Goal: Check status

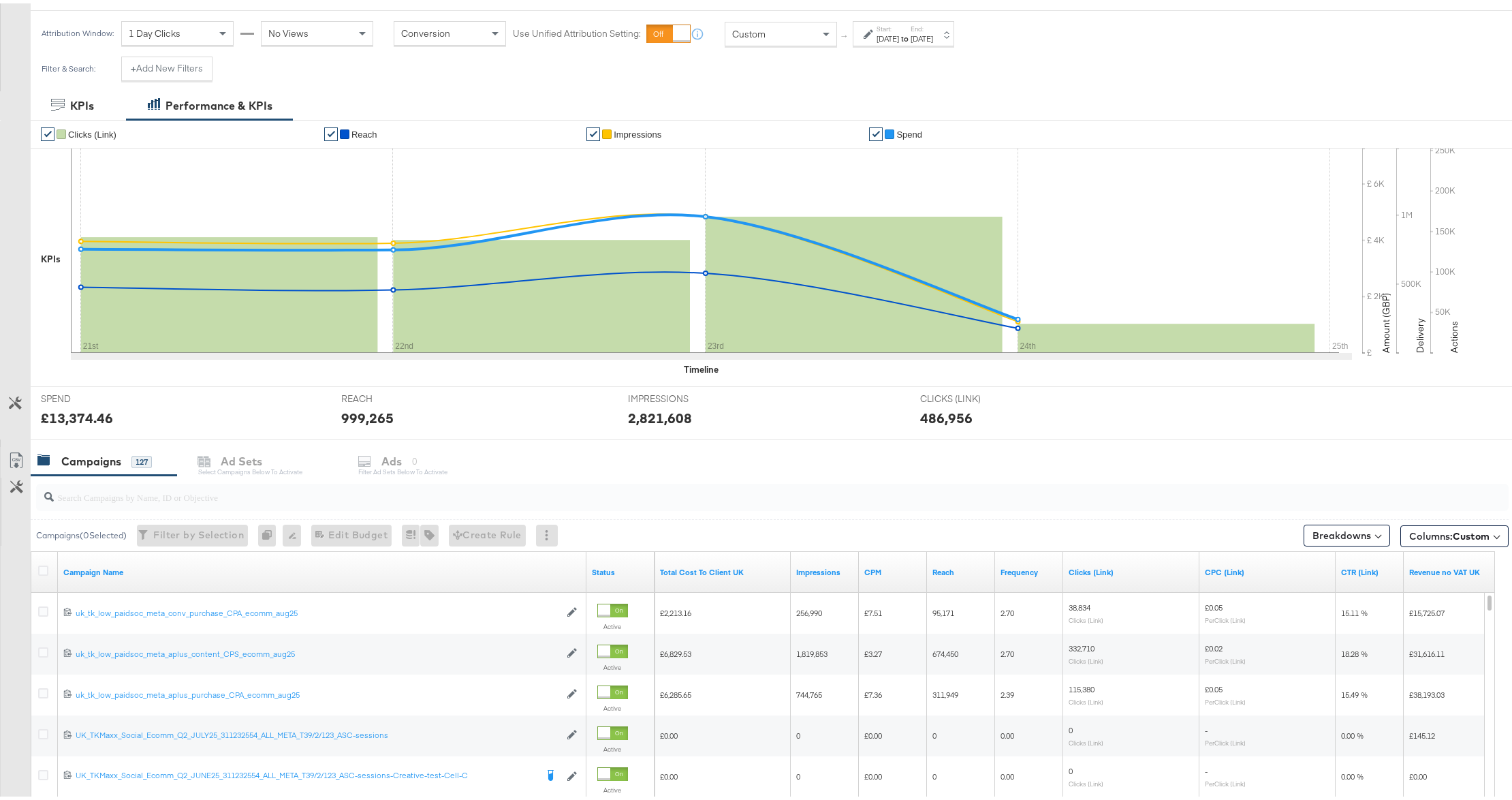
click at [933, 40] on div "[DATE]" at bounding box center [922, 35] width 22 height 11
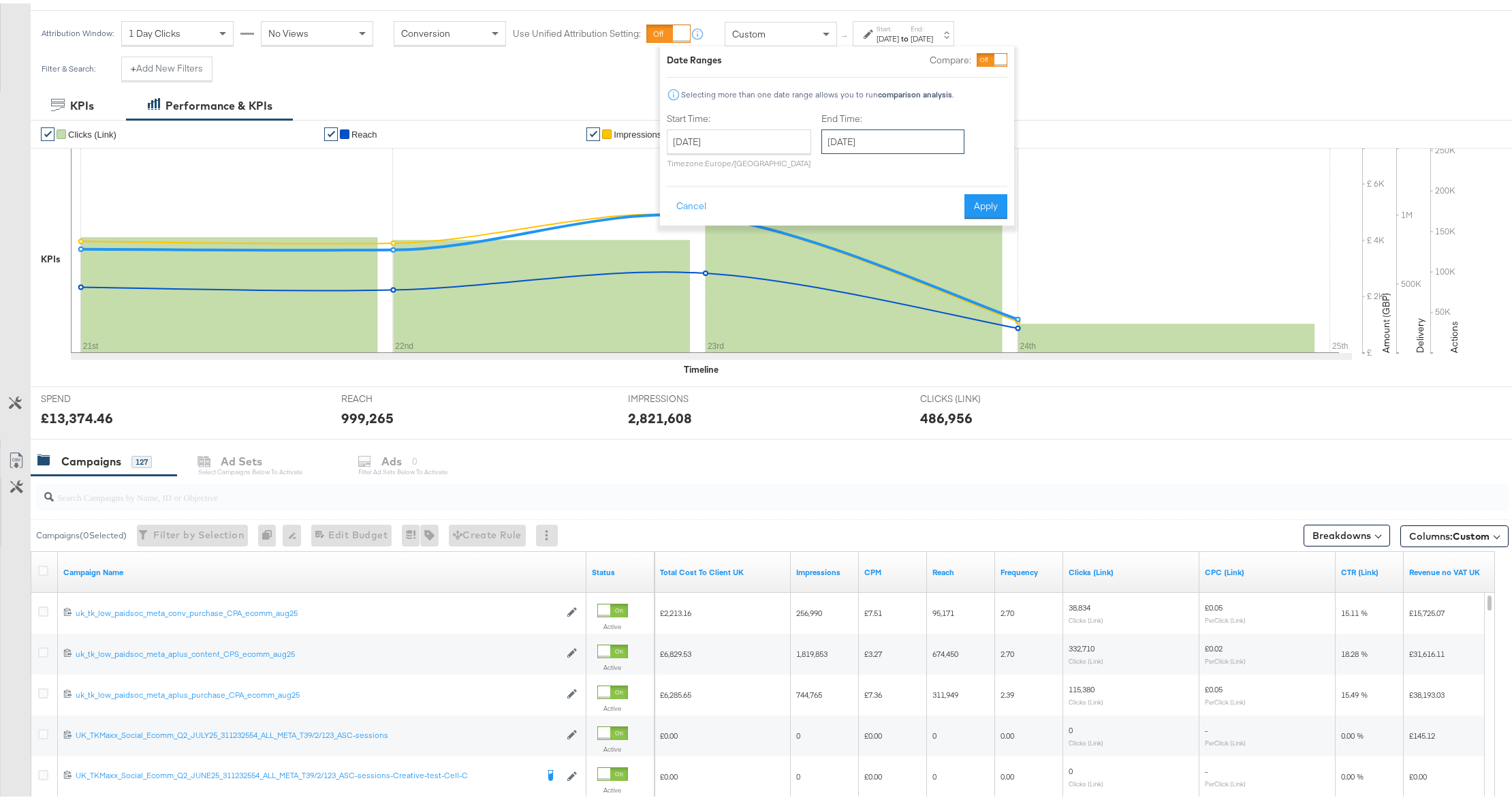
click at [853, 144] on input "[DATE]" at bounding box center [893, 138] width 143 height 25
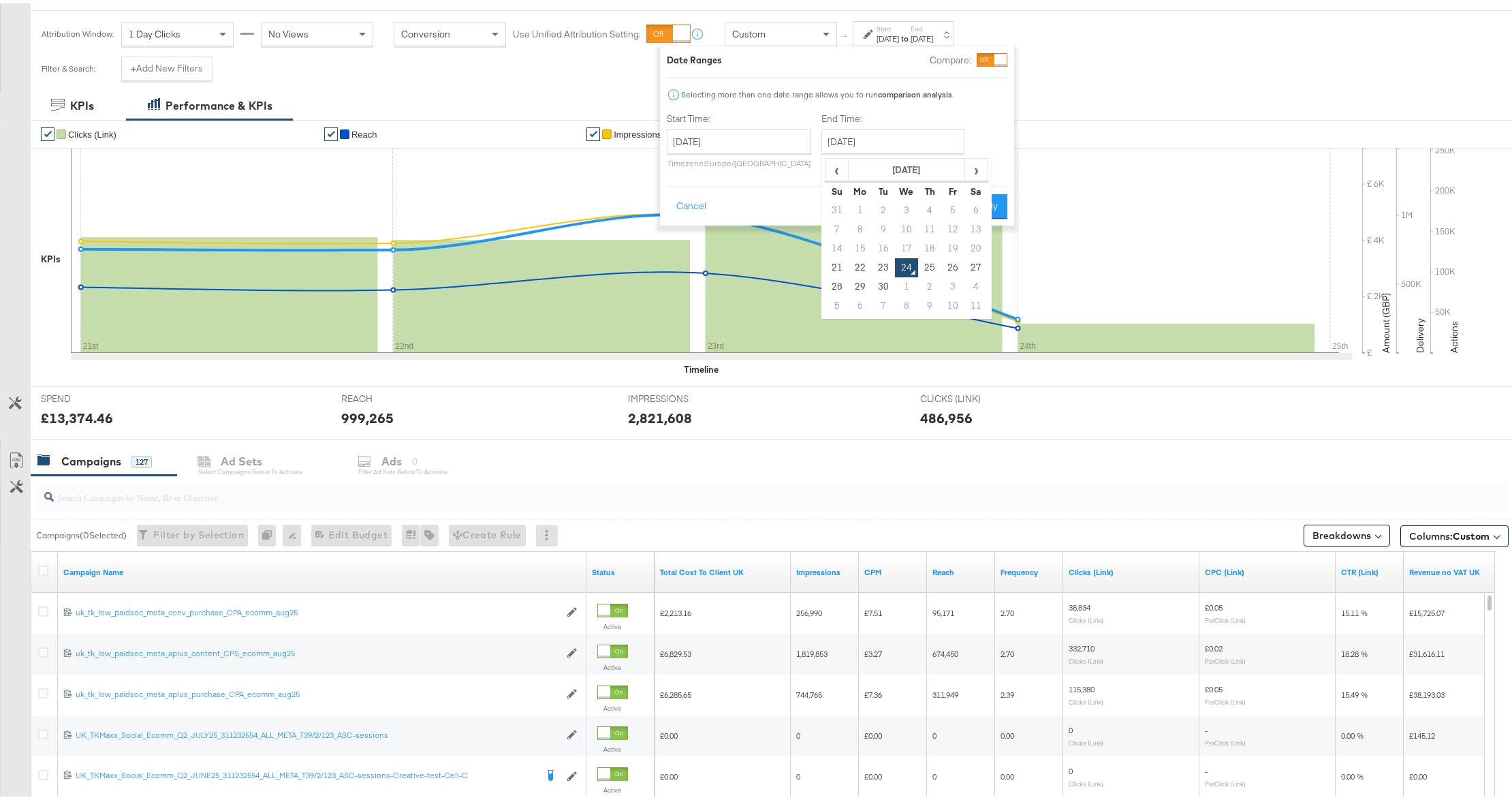
click at [900, 263] on td "24" at bounding box center [907, 264] width 23 height 19
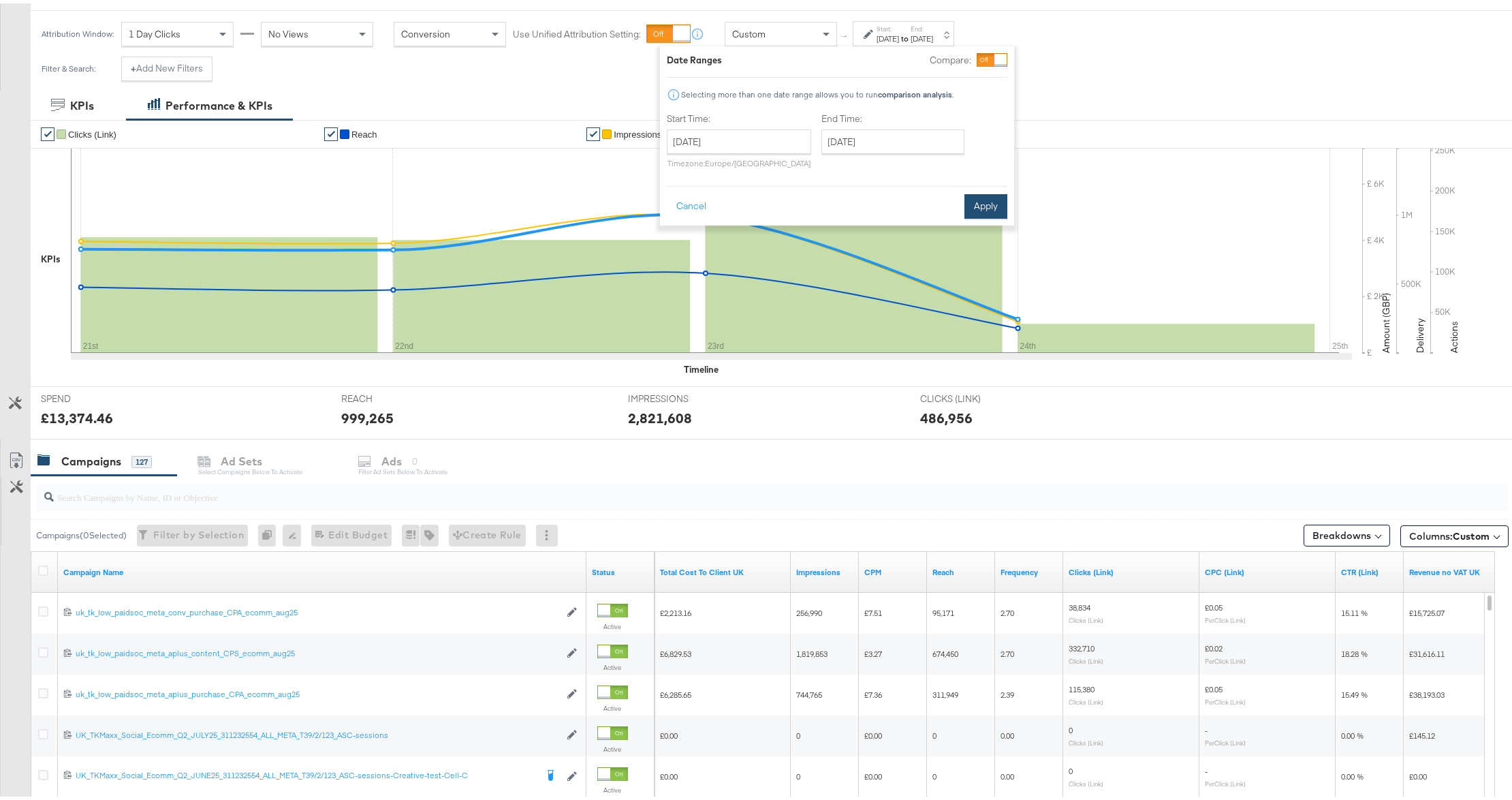
click at [986, 210] on button "Apply" at bounding box center [986, 203] width 43 height 25
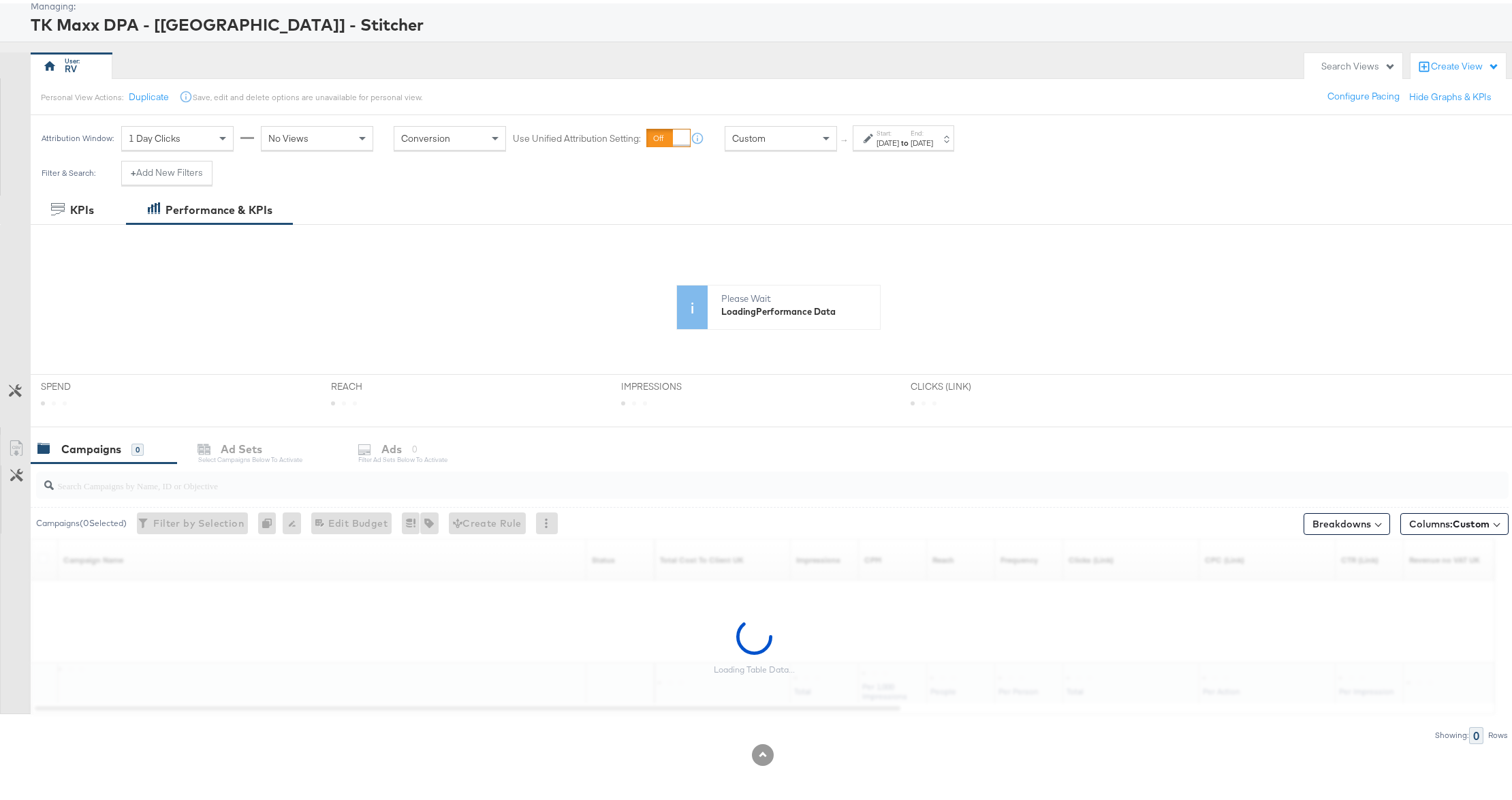
scroll to position [78, 0]
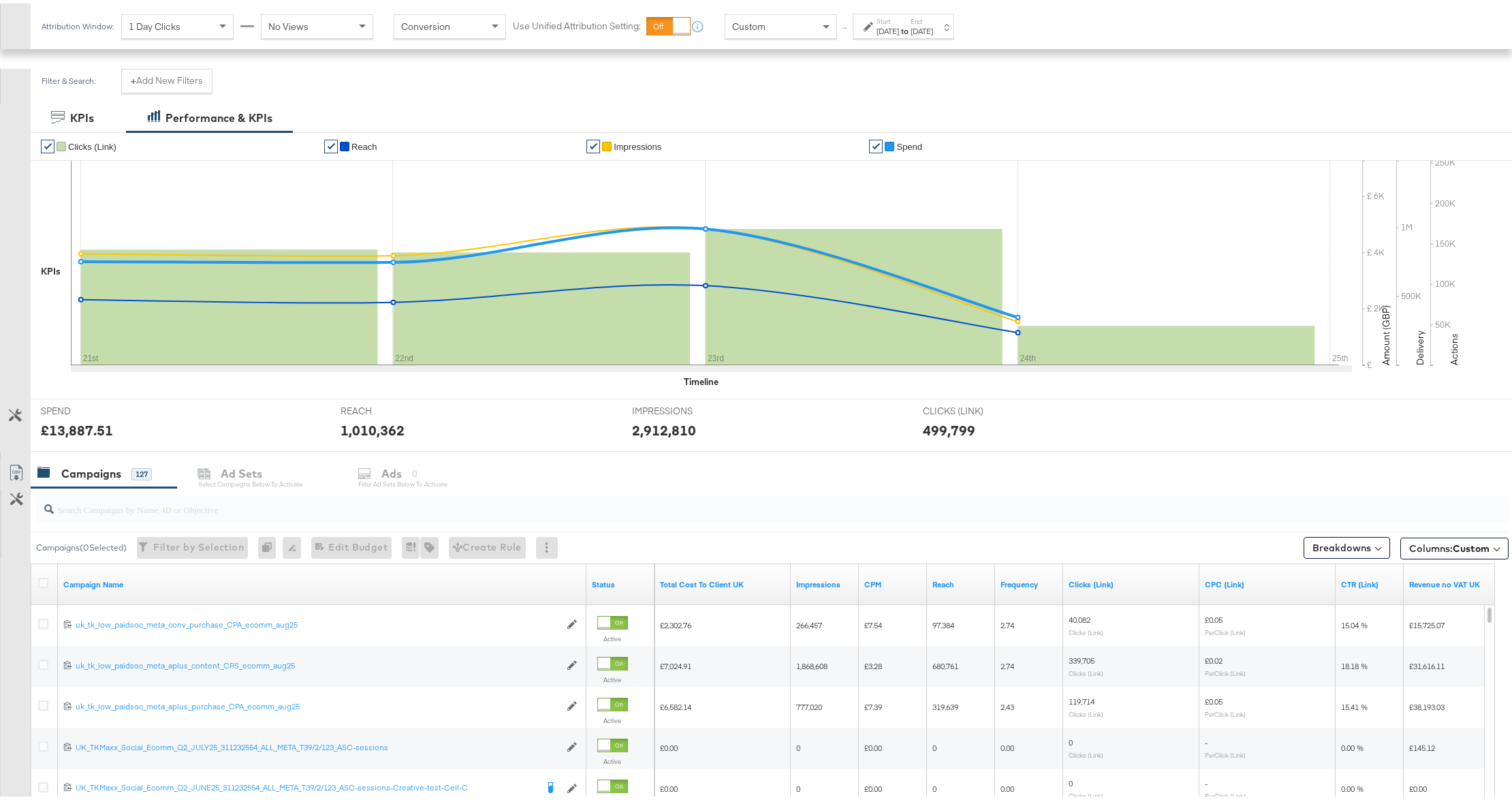
scroll to position [399, 0]
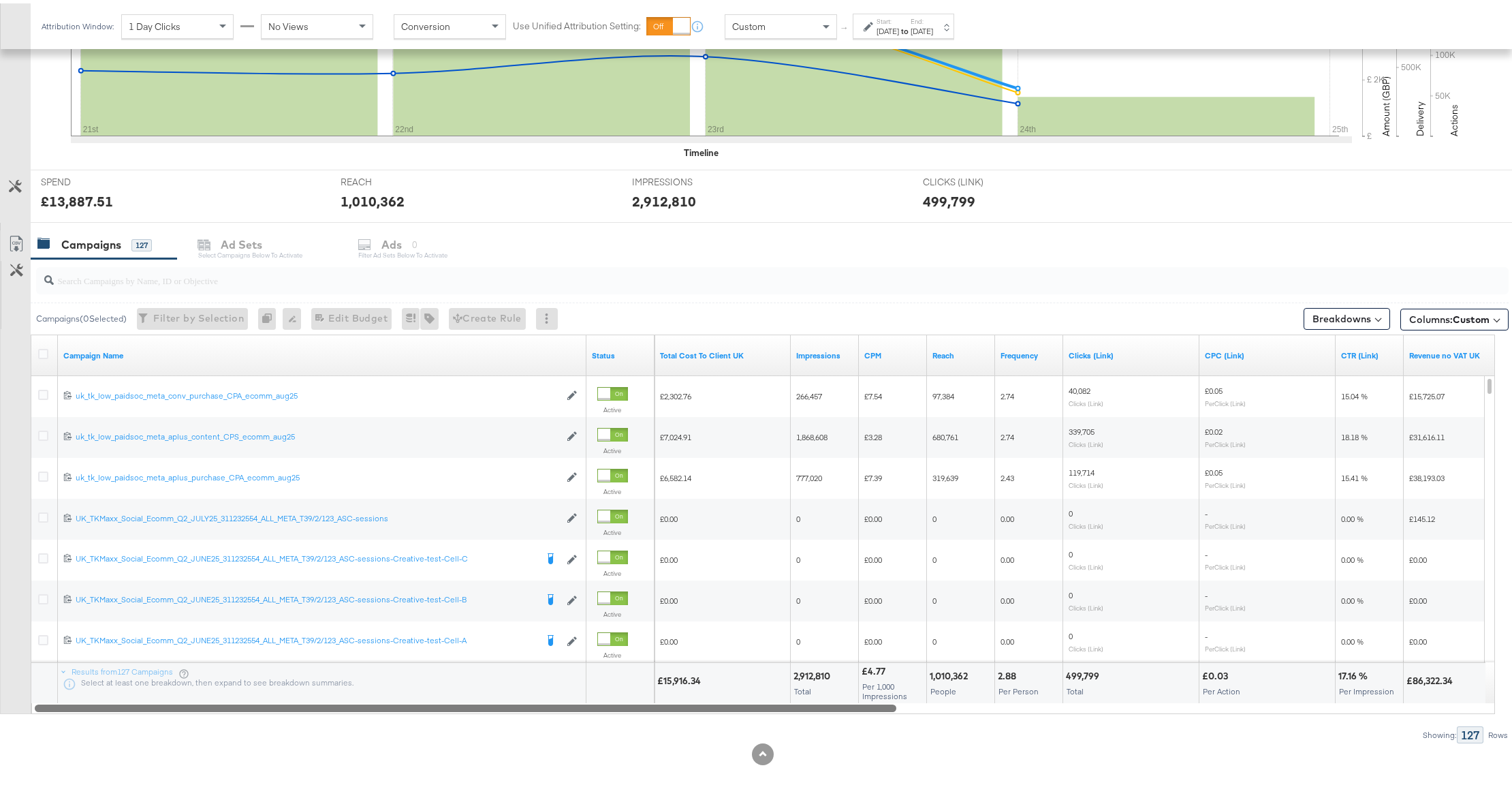
click at [699, 706] on div at bounding box center [465, 704] width 861 height 12
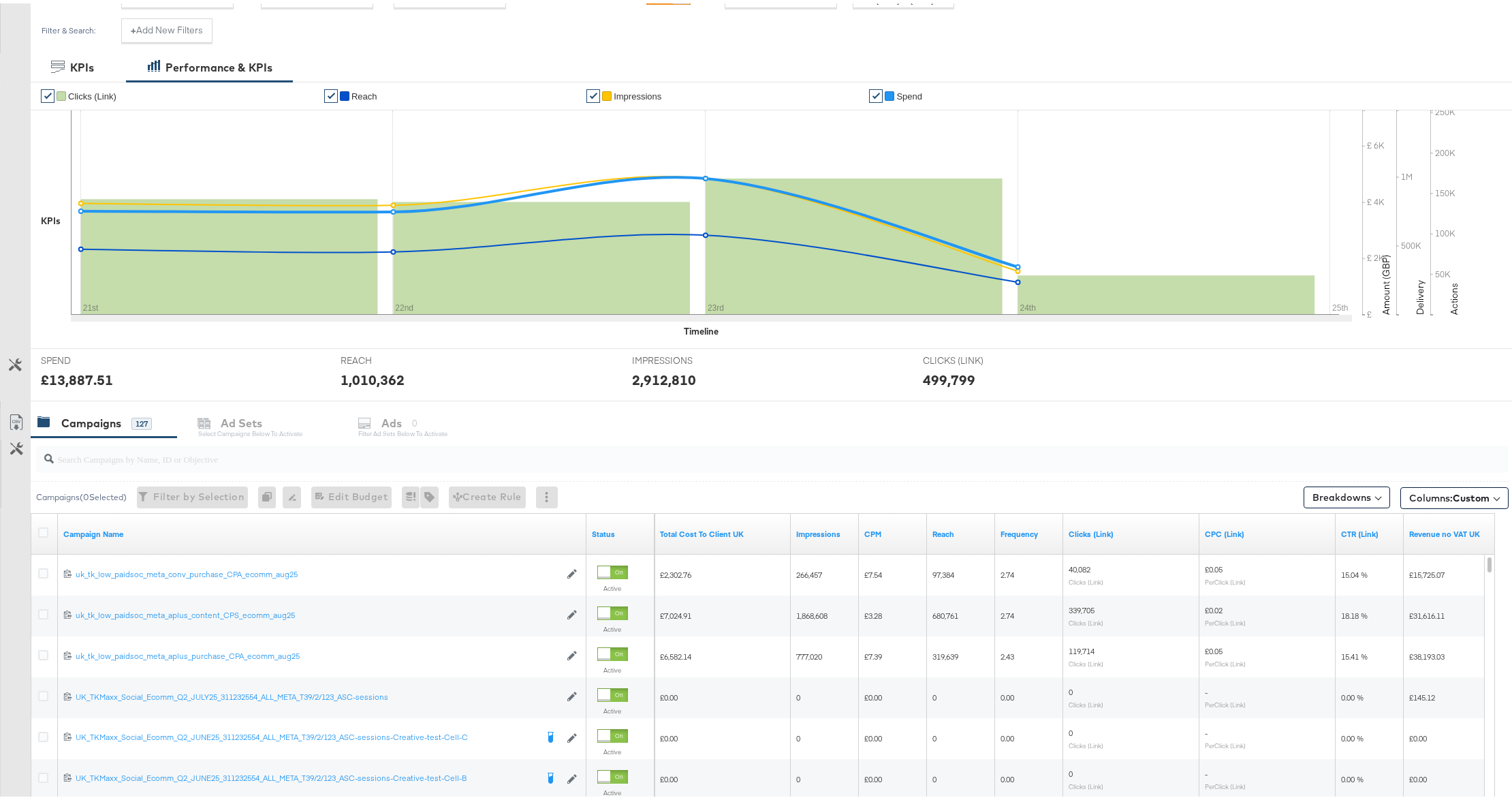
scroll to position [36, 0]
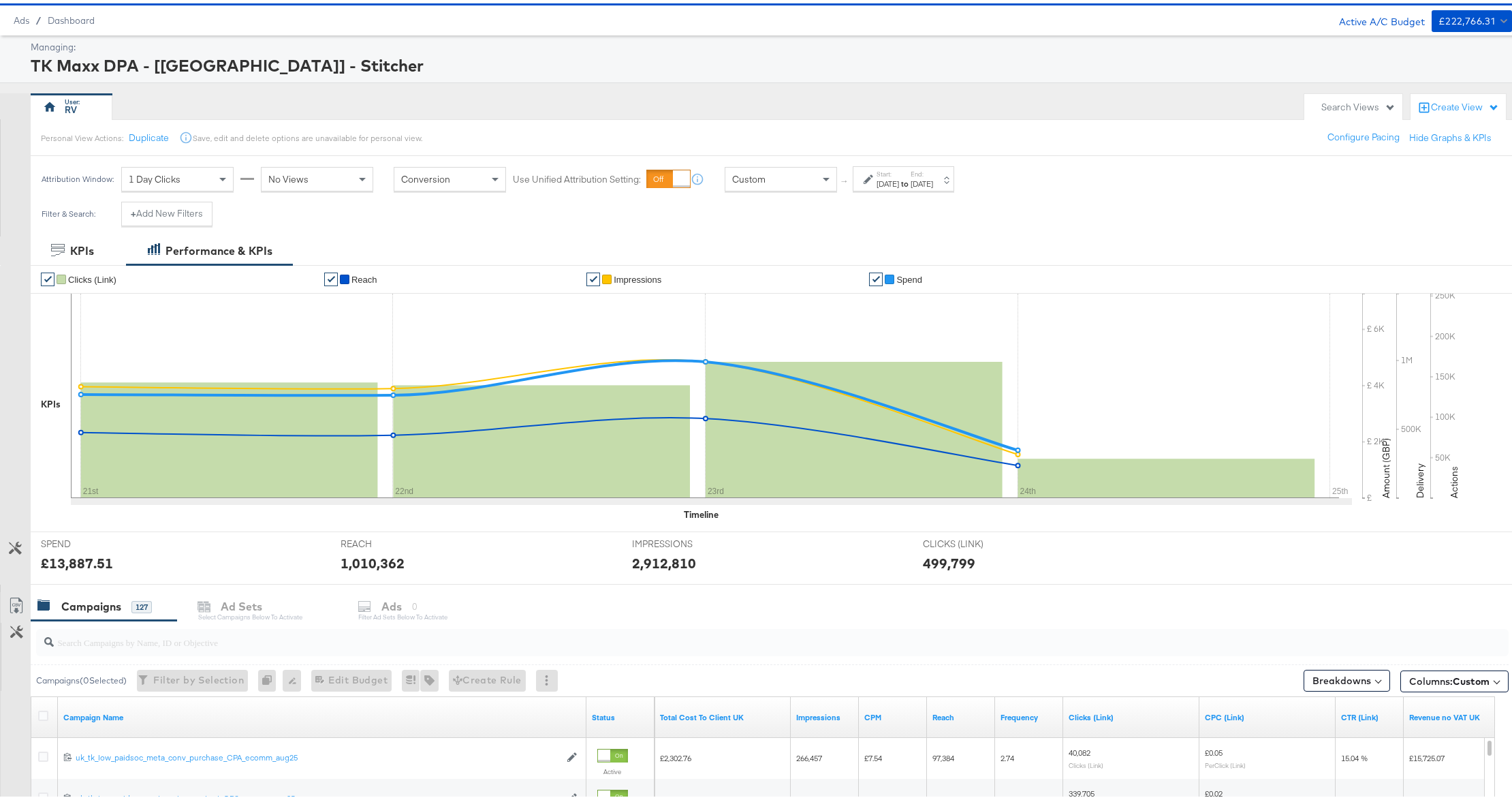
click at [911, 178] on strong "to" at bounding box center [905, 180] width 12 height 10
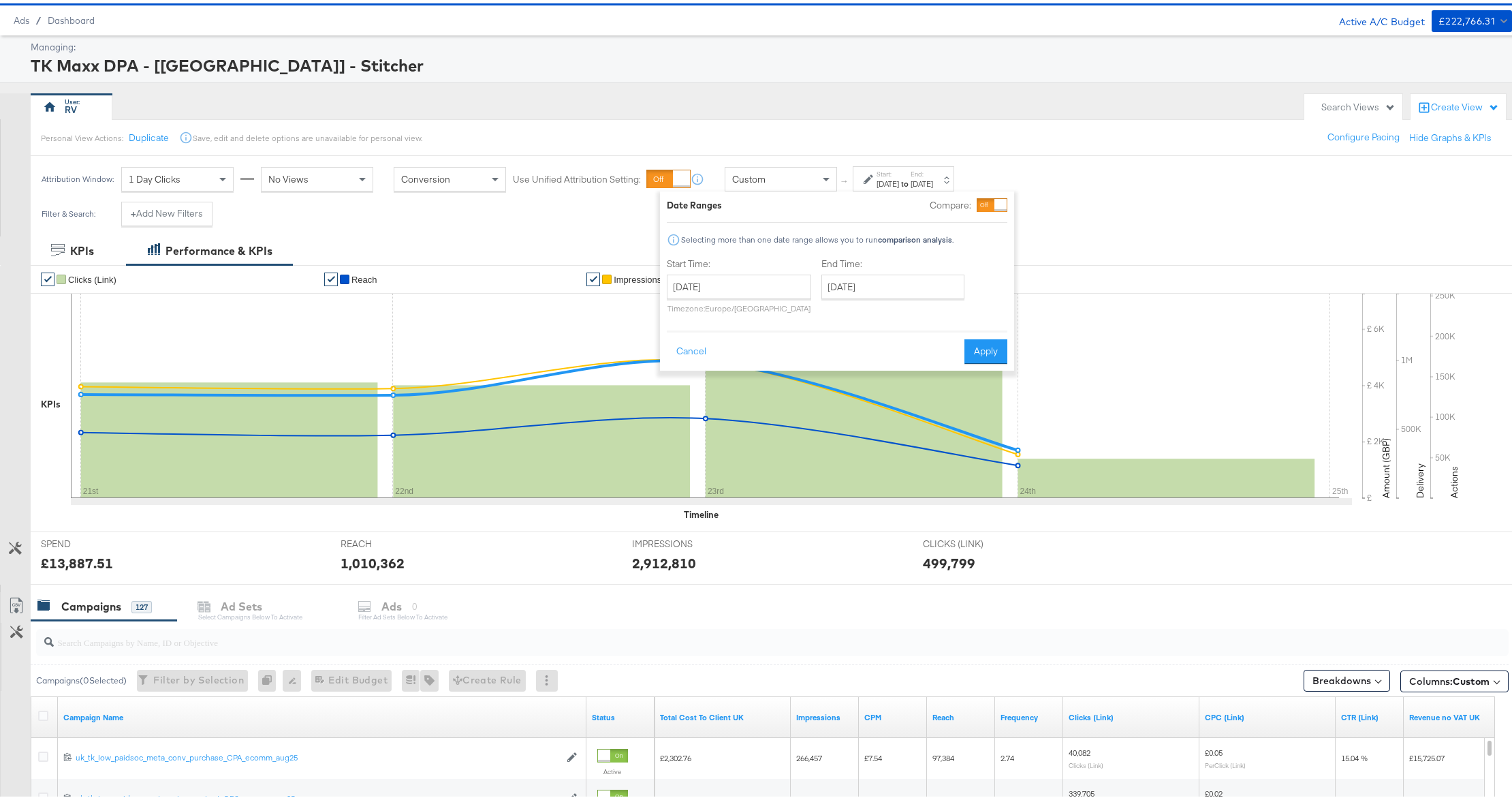
drag, startPoint x: 873, startPoint y: 304, endPoint x: 881, endPoint y: 294, distance: 12.8
click at [875, 303] on div "End Time: September 24th 2025 ‹ September 2025 › Su Mo Tu We Th Fr Sa 31 1 2 3 …" at bounding box center [895, 285] width 148 height 62
click at [881, 293] on input "[DATE]" at bounding box center [893, 283] width 143 height 25
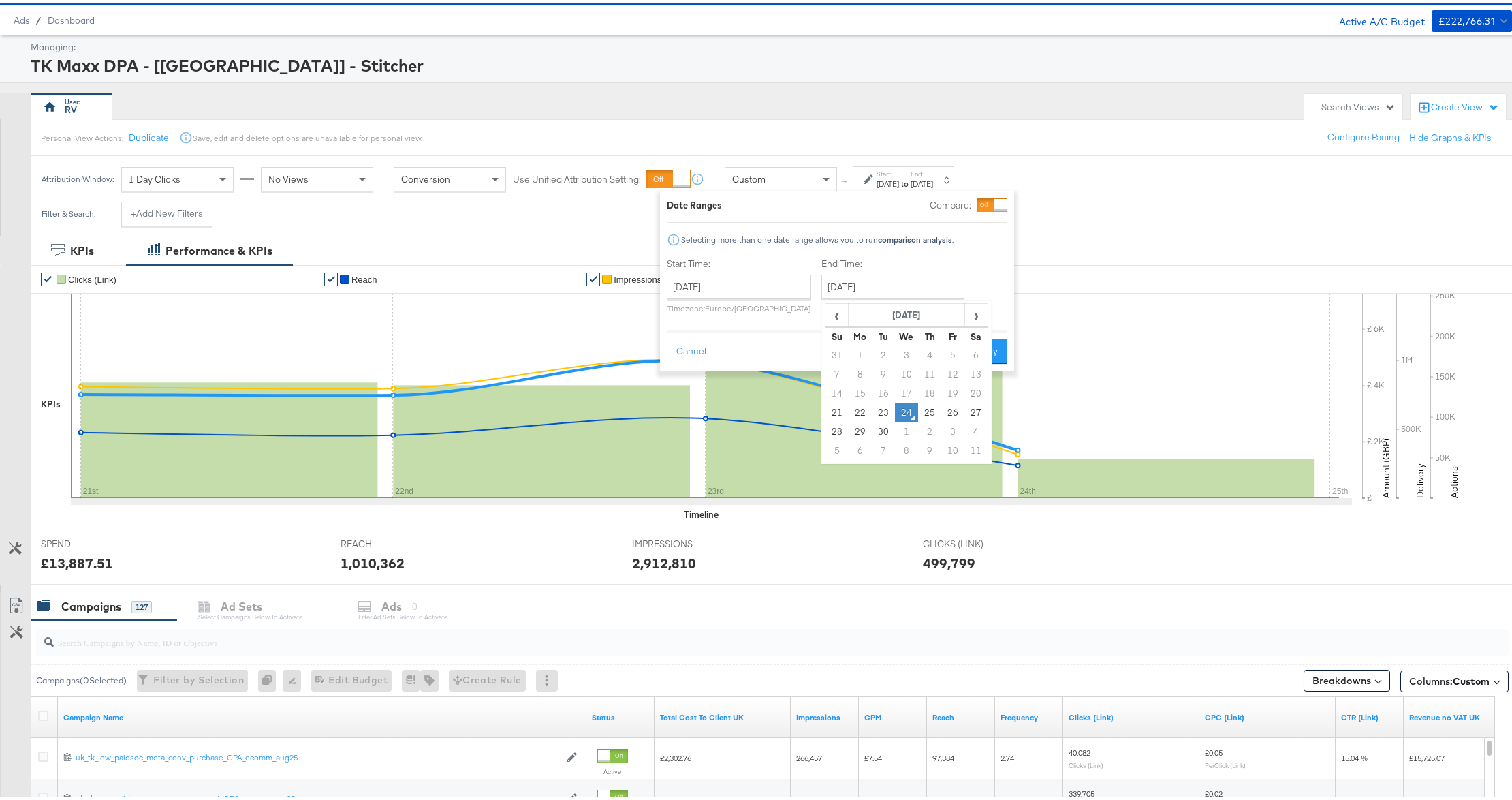
click at [908, 412] on td "24" at bounding box center [907, 409] width 23 height 19
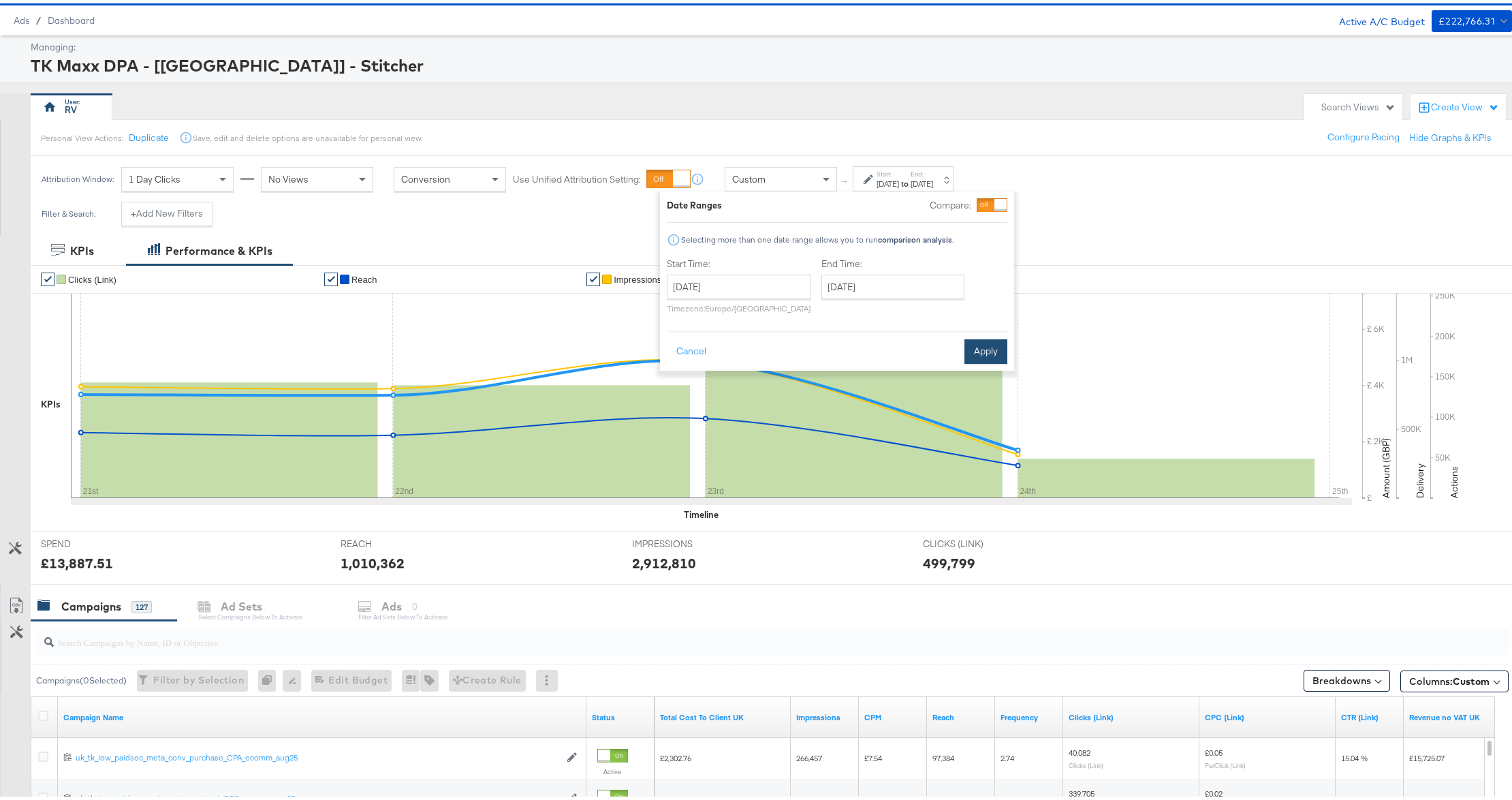
click at [980, 347] on button "Apply" at bounding box center [986, 348] width 43 height 25
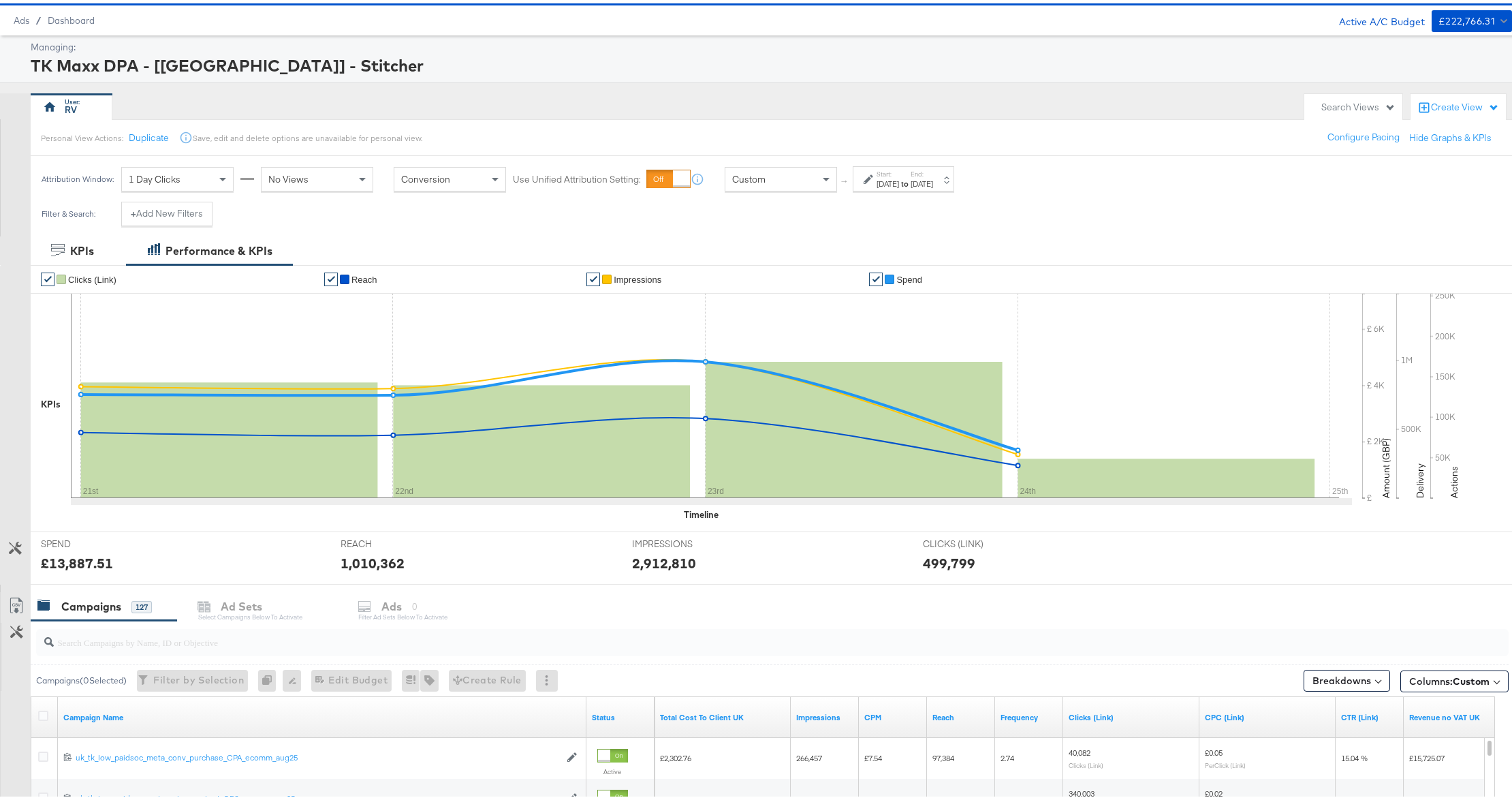
click at [933, 182] on div "[DATE]" at bounding box center [922, 180] width 22 height 11
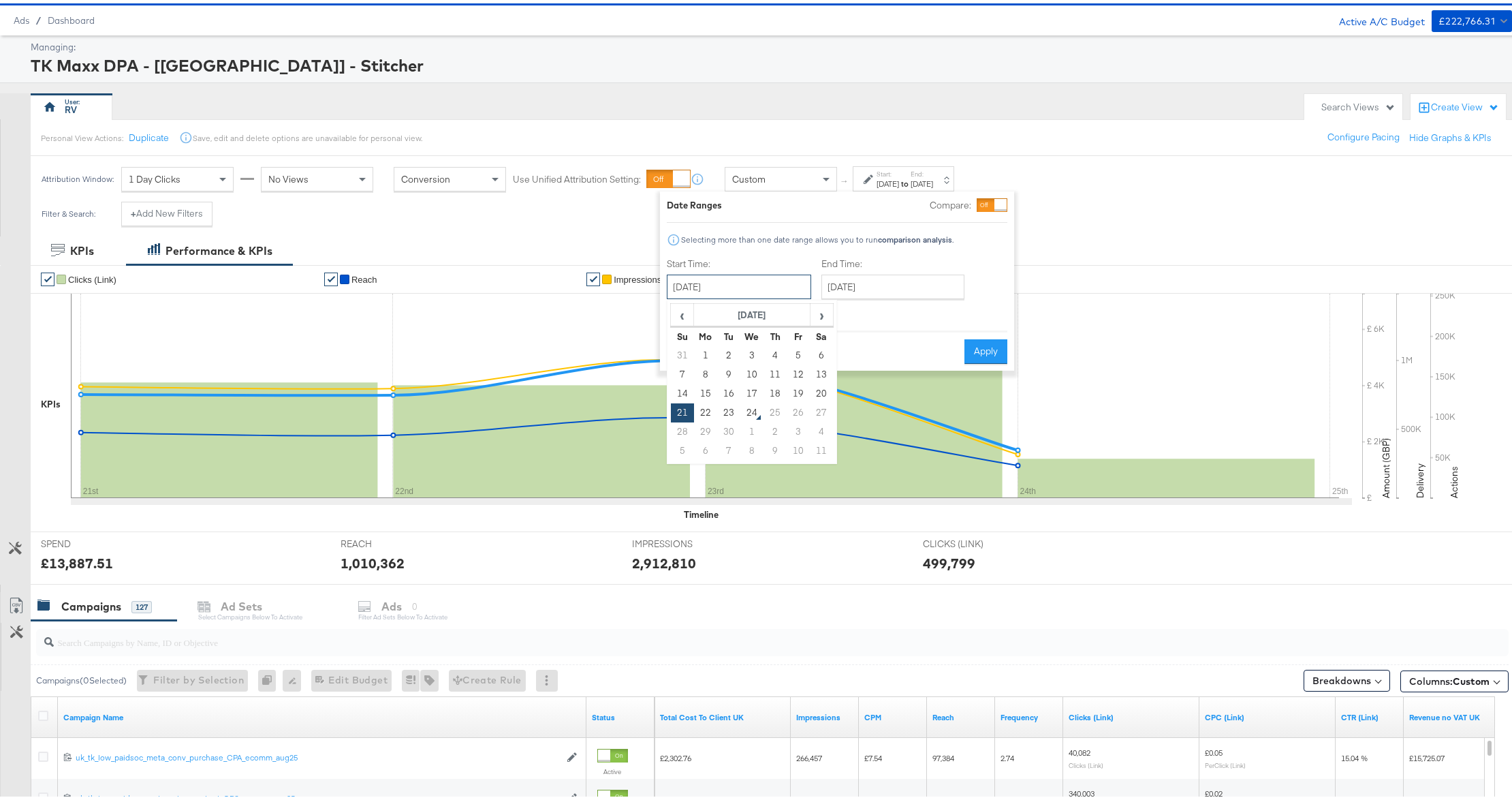
click at [735, 286] on input "[DATE]" at bounding box center [739, 283] width 144 height 25
click at [730, 414] on td "23" at bounding box center [729, 409] width 23 height 19
type input "September 23rd 2025"
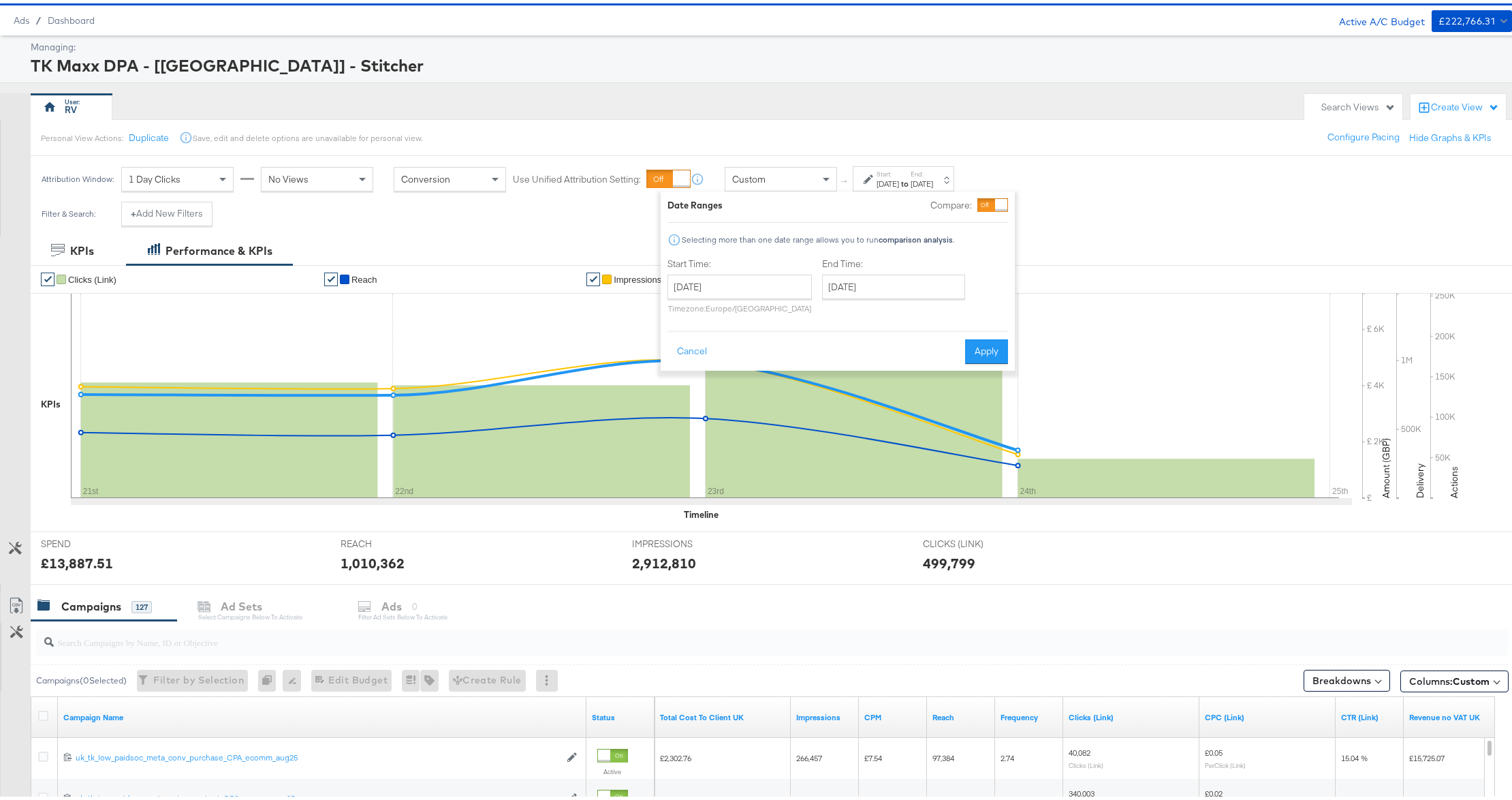
click at [730, 414] on rect at bounding box center [854, 427] width 297 height 136
click at [867, 290] on input "[DATE]" at bounding box center [893, 283] width 143 height 25
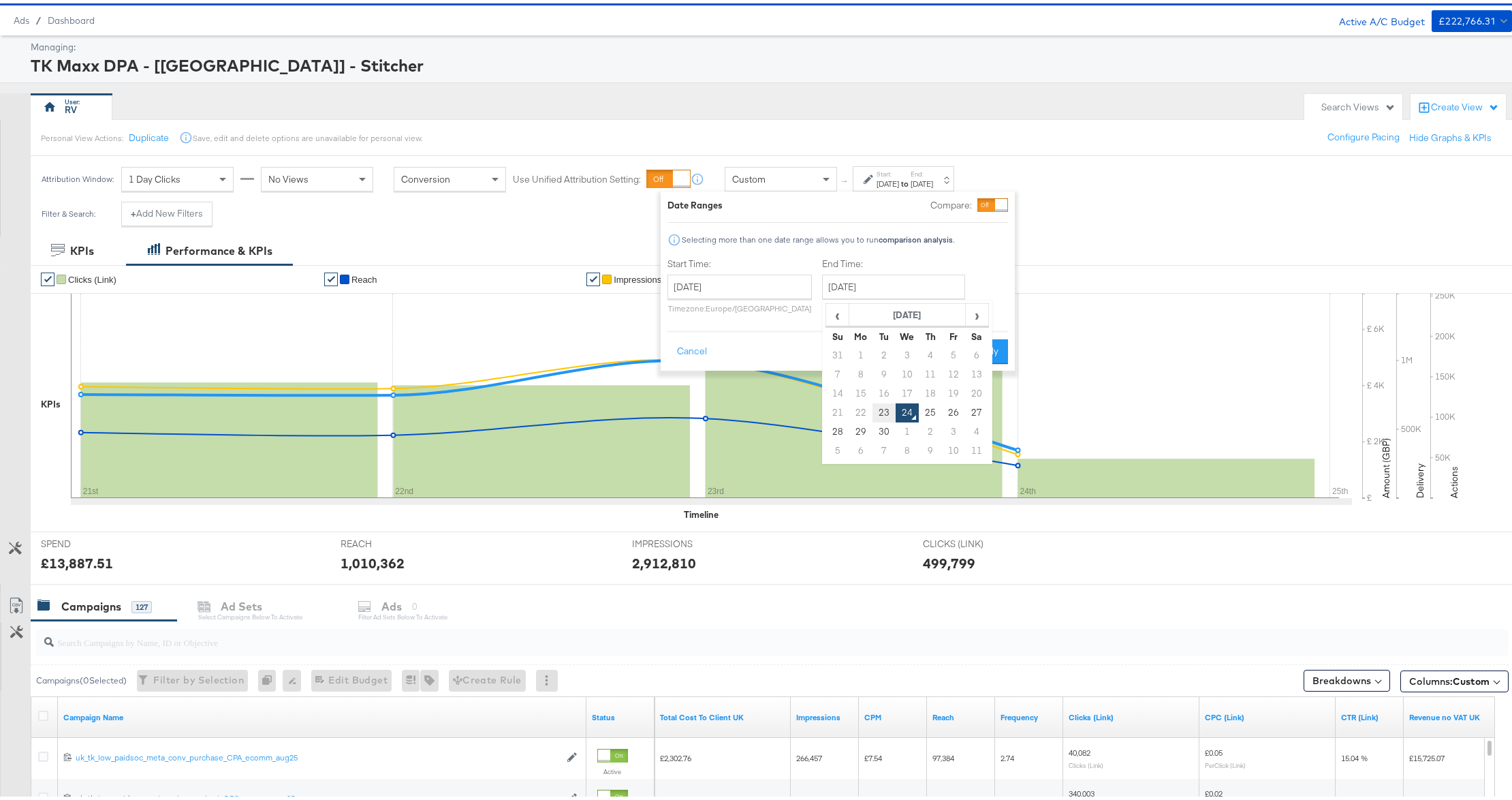
click at [884, 415] on td "23" at bounding box center [884, 409] width 23 height 19
type input "September 23rd 2025"
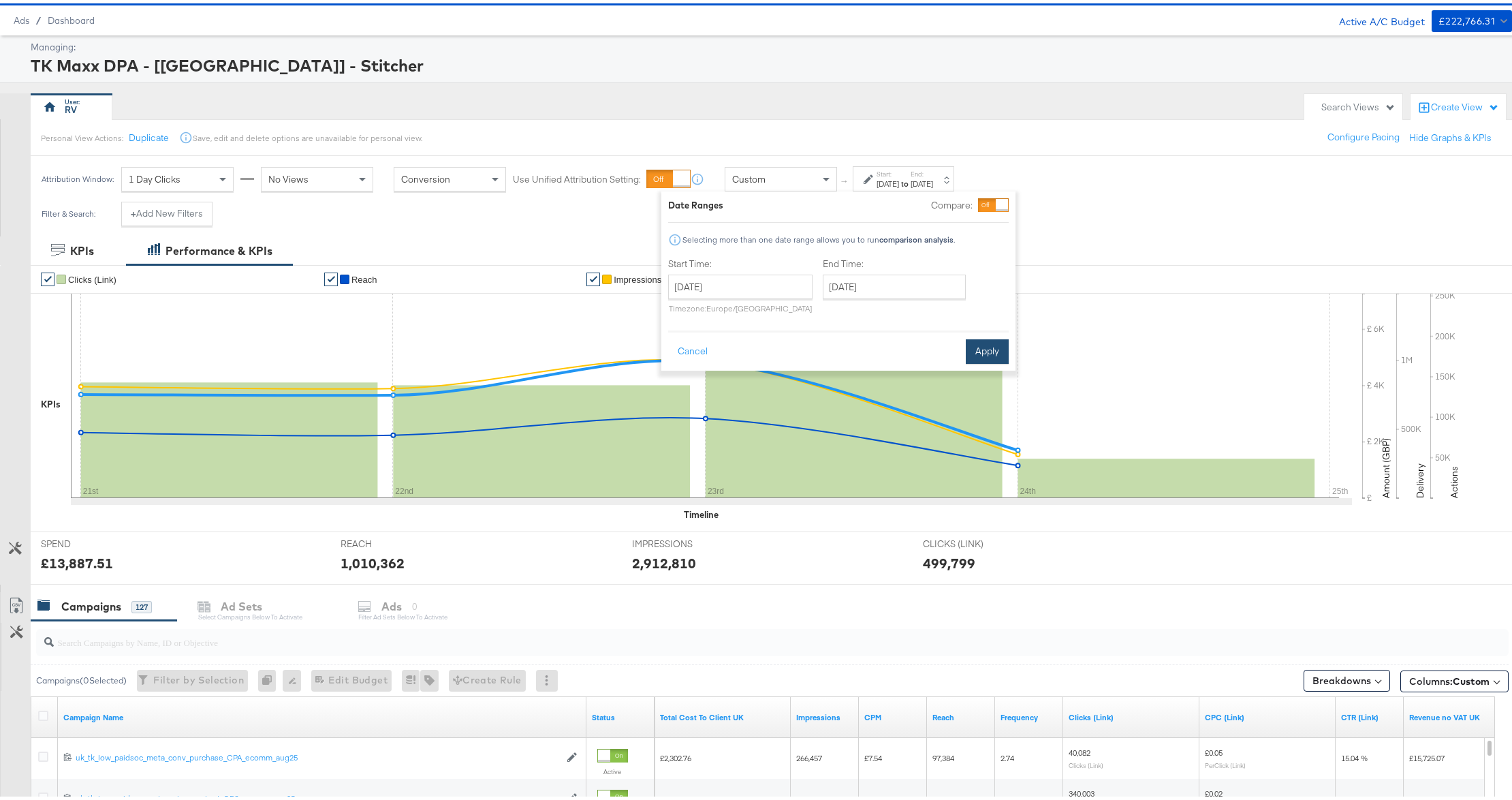
click at [976, 347] on button "Apply" at bounding box center [987, 348] width 43 height 25
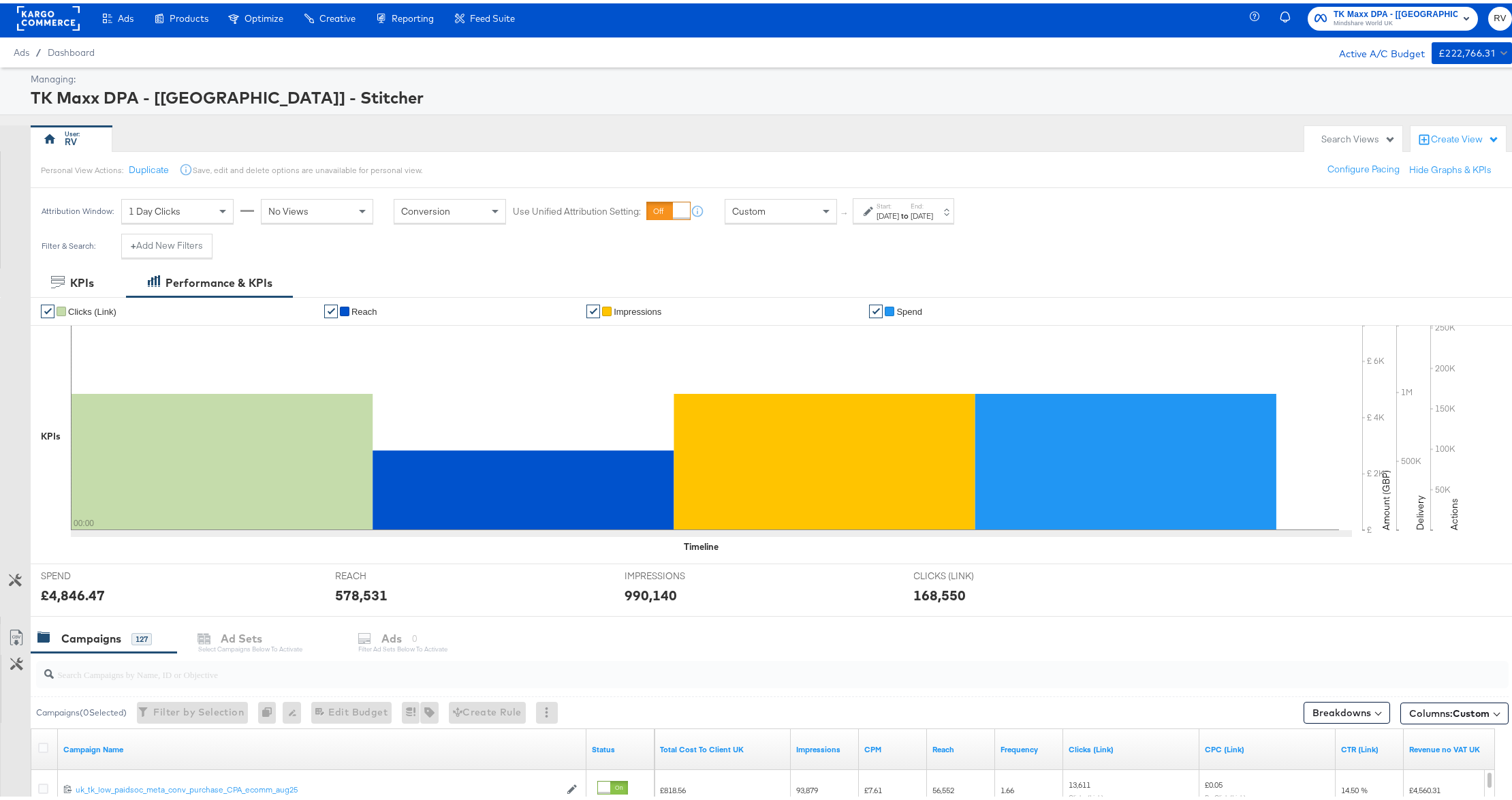
scroll to position [0, 0]
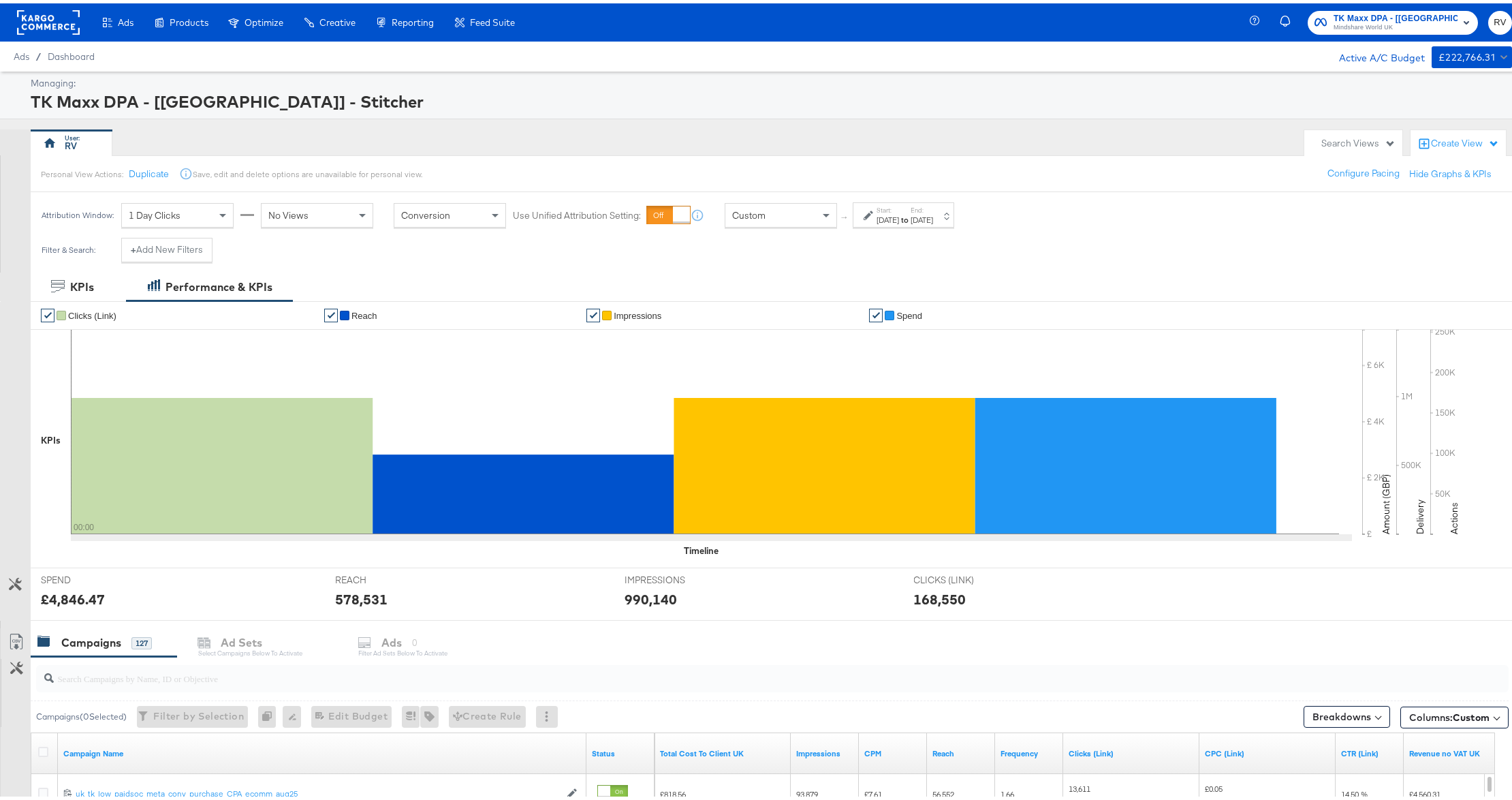
click at [933, 217] on div "Sep 23rd 2025" at bounding box center [922, 216] width 22 height 11
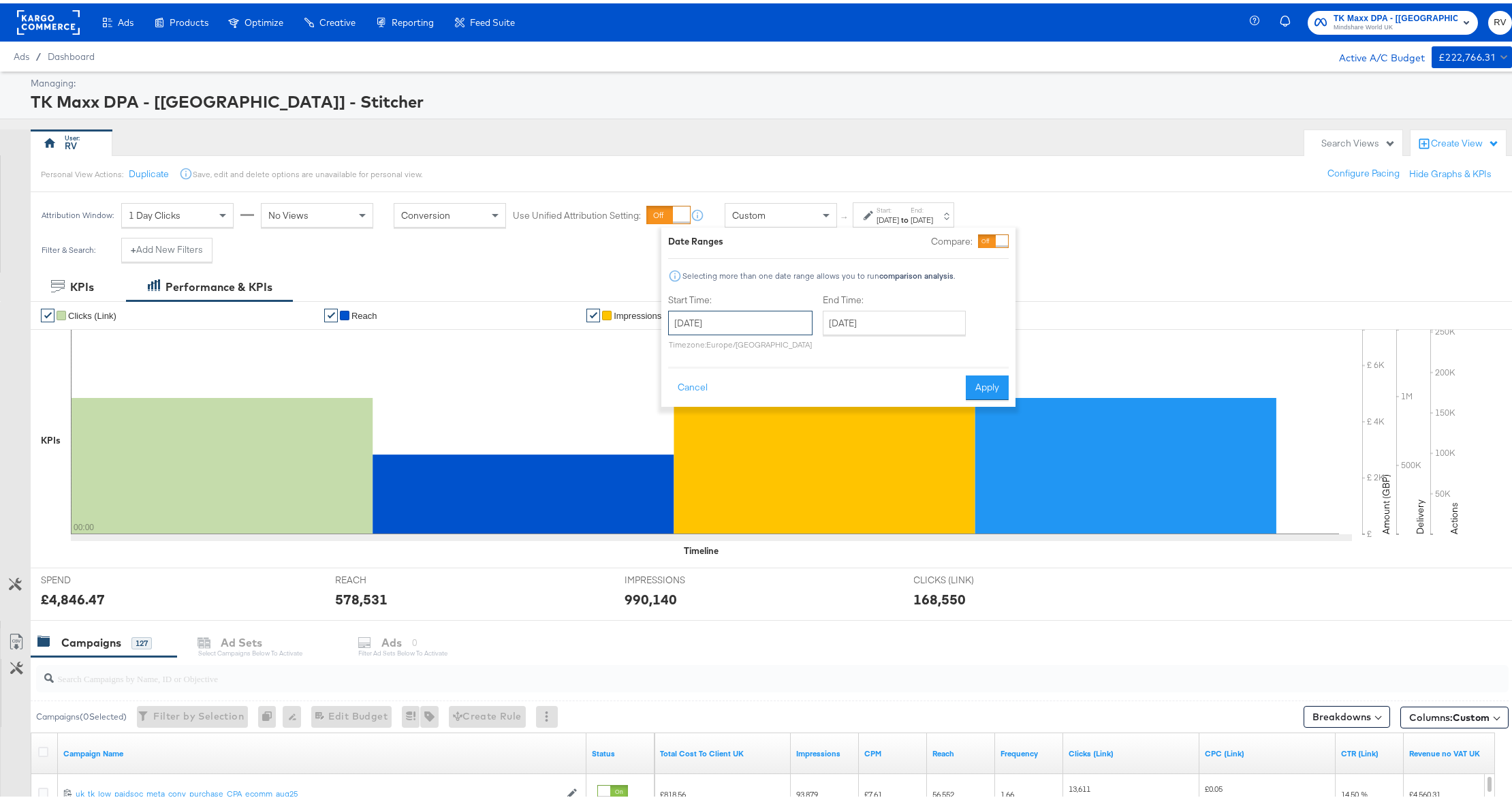
click at [783, 317] on input "September 23rd 2025" at bounding box center [740, 320] width 144 height 25
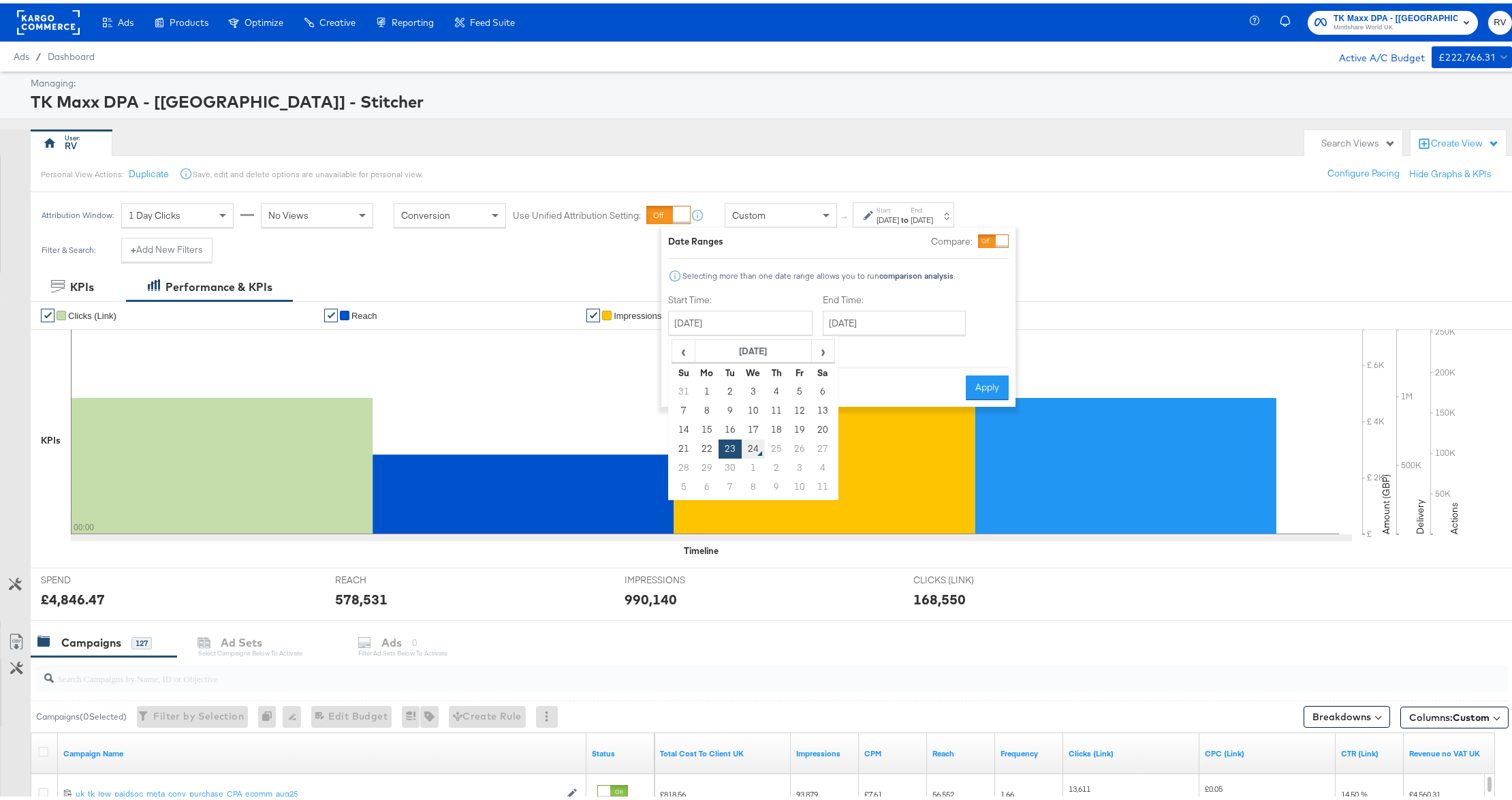
click at [750, 450] on td "24" at bounding box center [754, 445] width 23 height 19
type input "[DATE]"
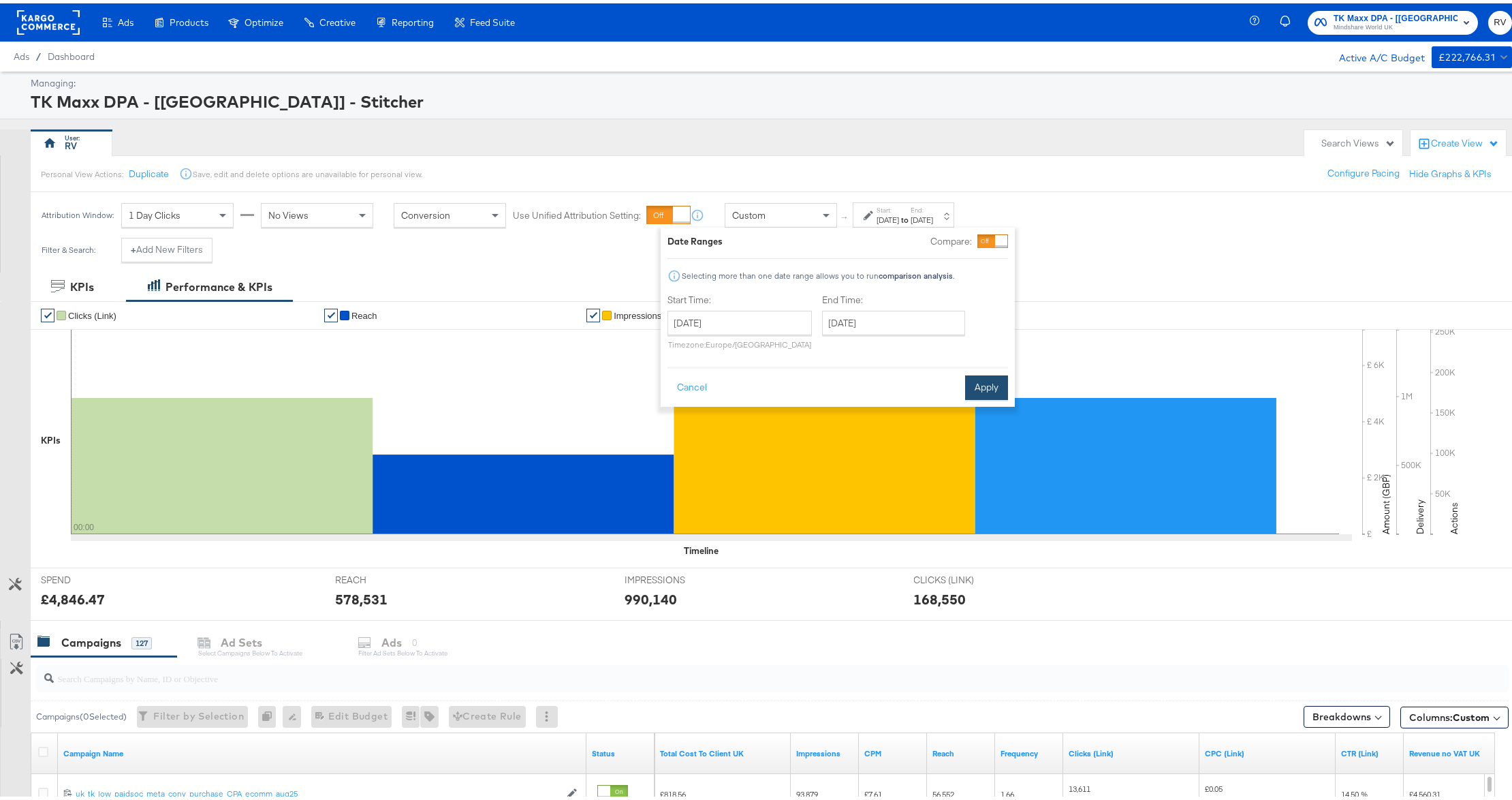
click at [994, 393] on button "Apply" at bounding box center [986, 384] width 43 height 25
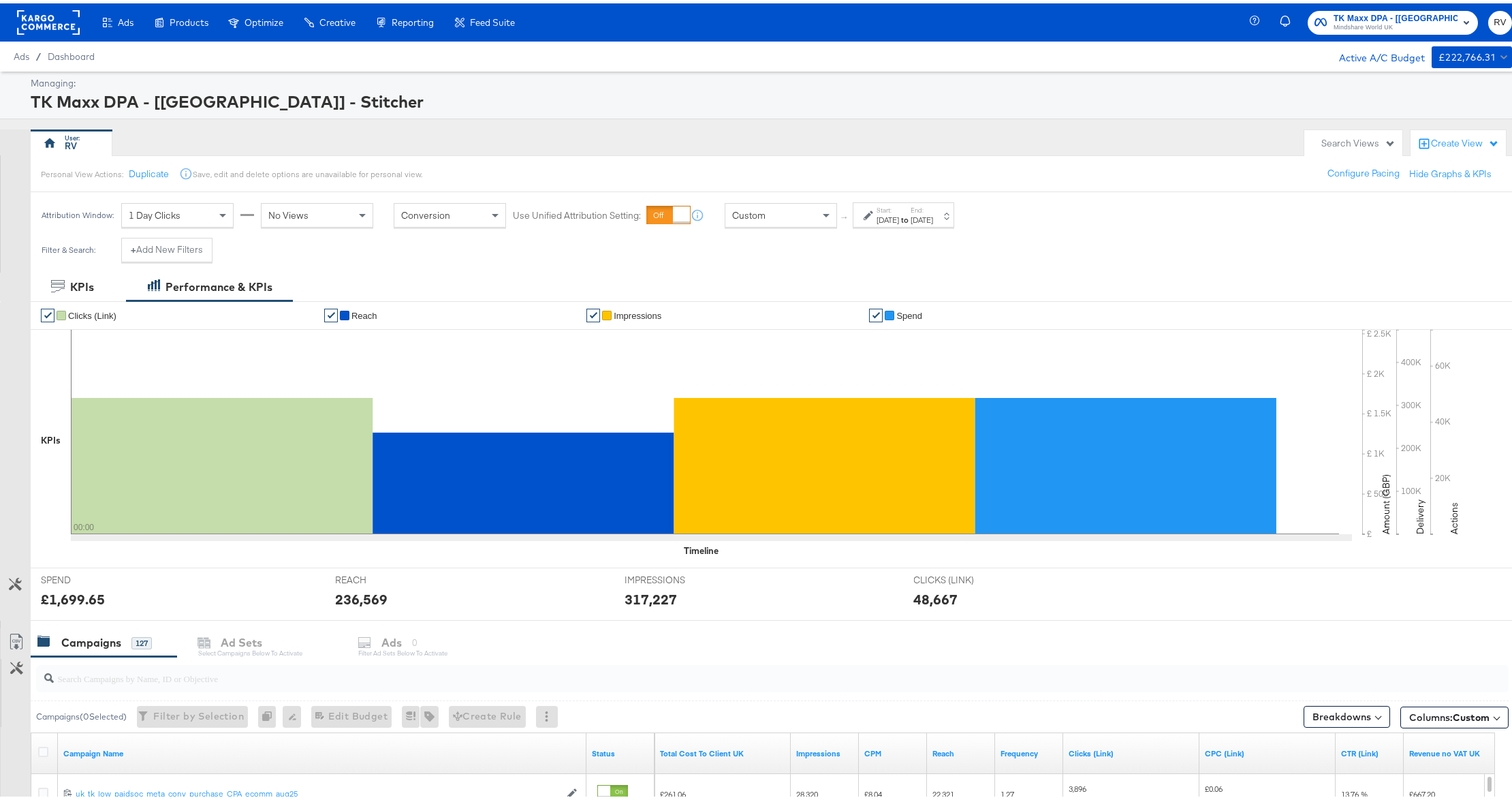
click at [933, 210] on label "End:" at bounding box center [922, 206] width 22 height 9
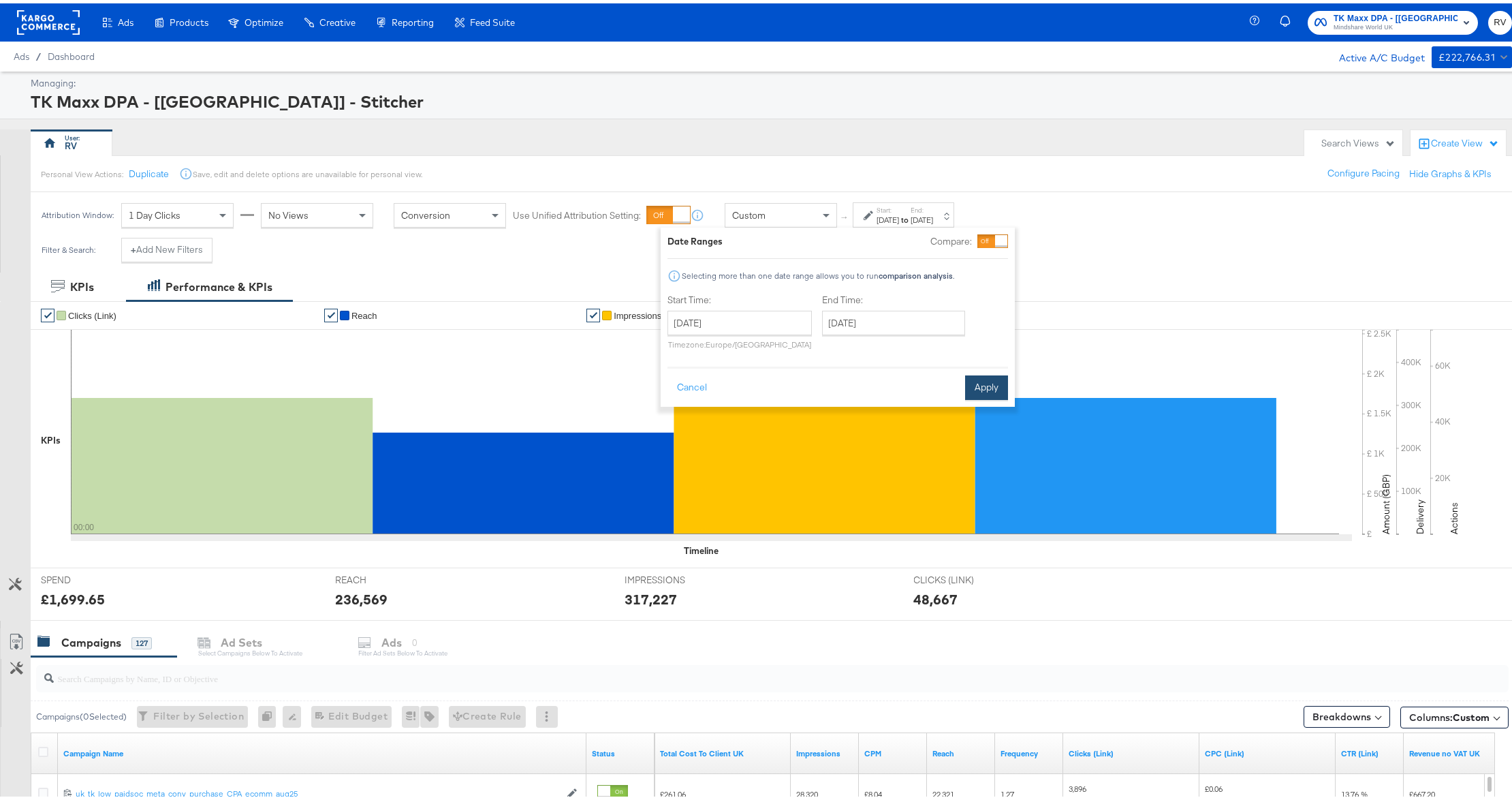
click at [984, 390] on button "Apply" at bounding box center [986, 384] width 43 height 25
